Goal: Contribute content: Contribute content

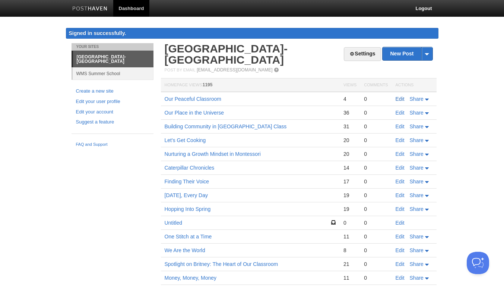
click at [400, 99] on link "Edit" at bounding box center [399, 99] width 9 height 6
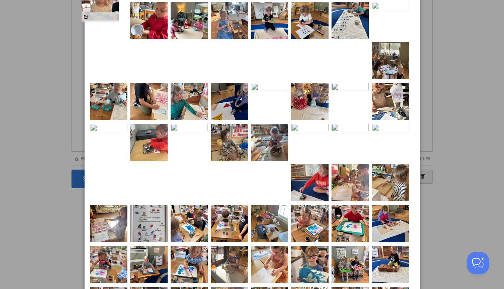
scroll to position [62, 0]
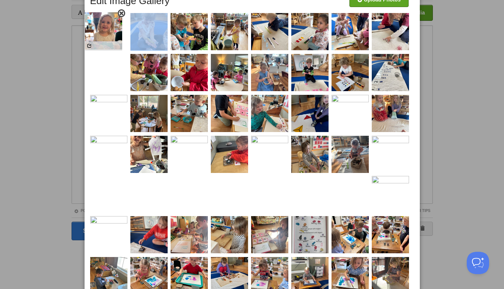
drag, startPoint x: 304, startPoint y: 219, endPoint x: 98, endPoint y: 41, distance: 272.7
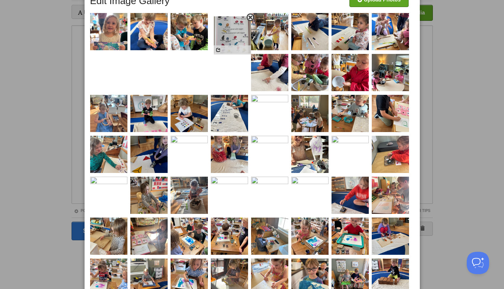
drag, startPoint x: 148, startPoint y: 276, endPoint x: 231, endPoint y: 34, distance: 255.8
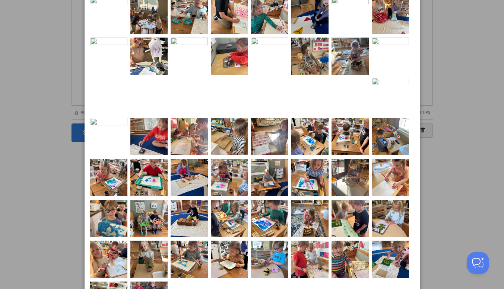
scroll to position [195, 0]
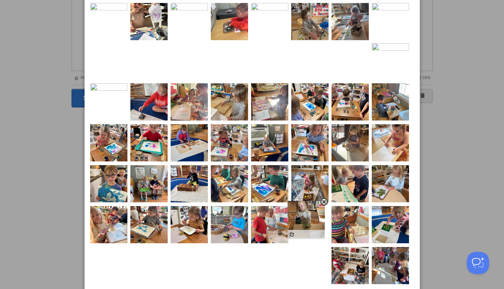
drag, startPoint x: 153, startPoint y: 232, endPoint x: 310, endPoint y: 226, distance: 156.8
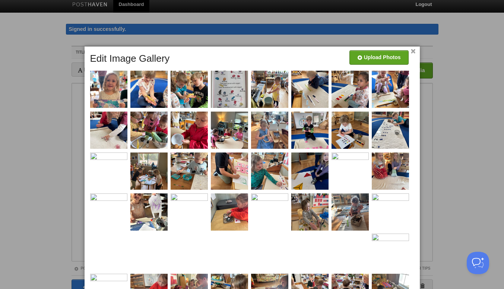
scroll to position [0, 0]
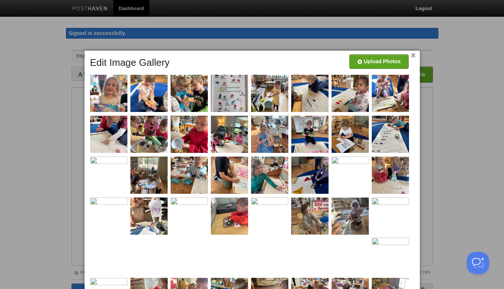
click at [413, 54] on link "×" at bounding box center [413, 56] width 5 height 4
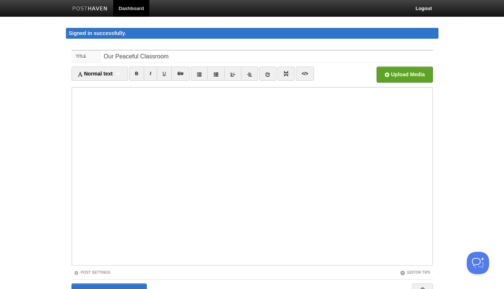
click at [491, 84] on body "Dashboard Logout Signed in successfully. Signed in successfully. × Your Sites […" at bounding box center [252, 165] width 504 height 330
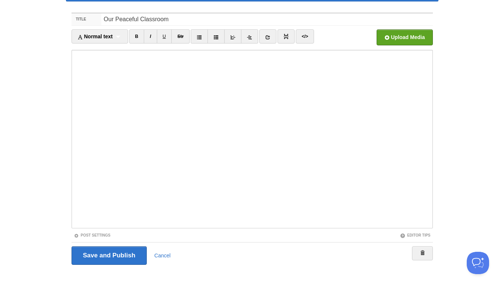
scroll to position [41, 0]
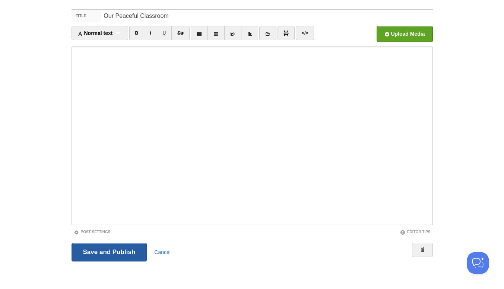
click at [104, 253] on input "Save and Publish" at bounding box center [109, 252] width 76 height 19
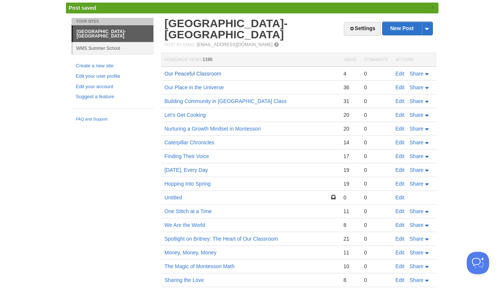
click at [185, 74] on link "Our Peaceful Classroom" at bounding box center [193, 74] width 57 height 6
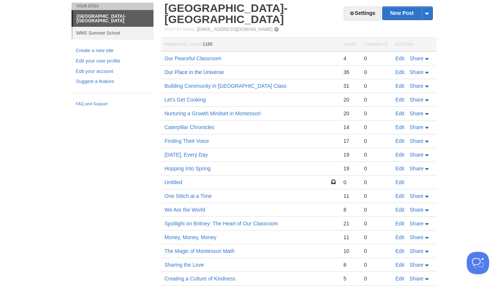
click at [193, 73] on link "Our Place in the Universe" at bounding box center [195, 72] width 60 height 6
click at [203, 56] on link "Our Peaceful Classroom" at bounding box center [193, 58] width 57 height 6
